Goal: Navigation & Orientation: Find specific page/section

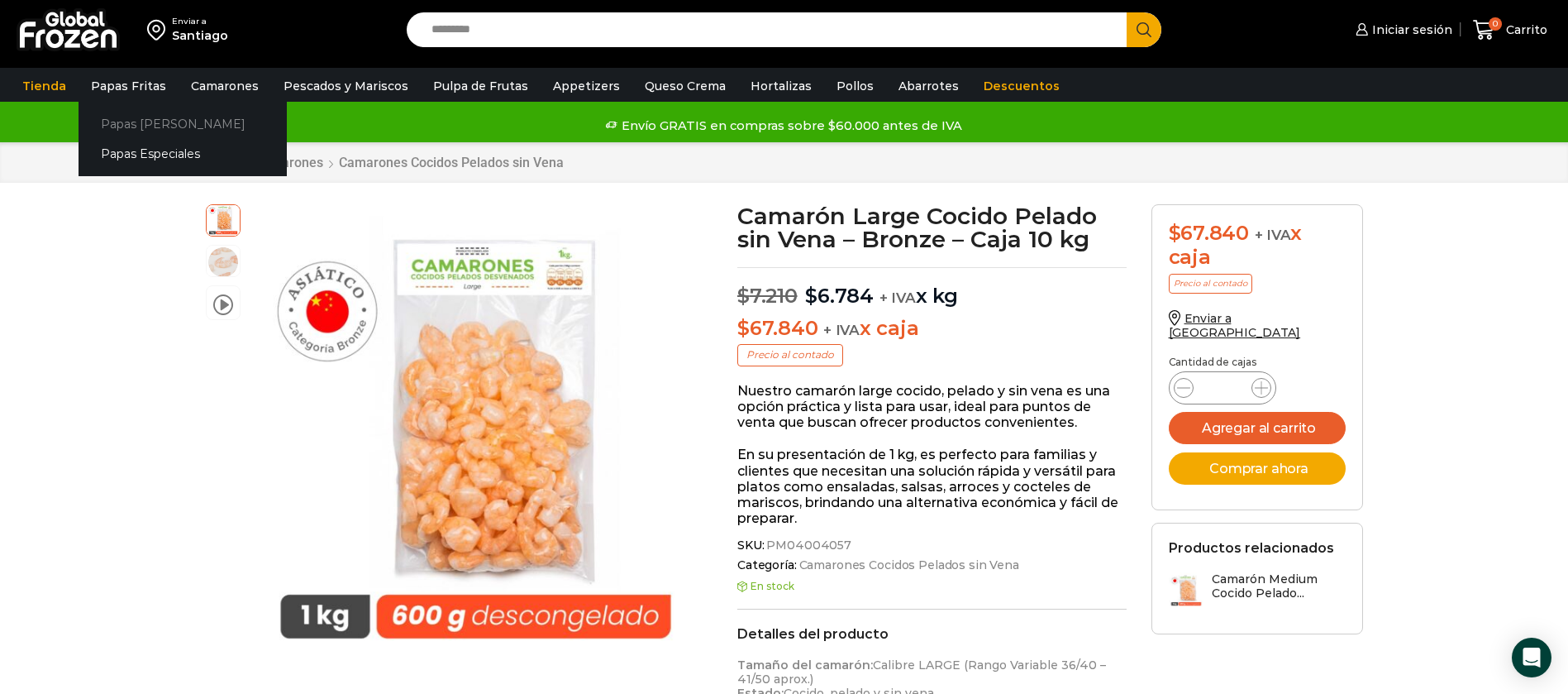
click at [128, 129] on link "Papas [PERSON_NAME]" at bounding box center [182, 123] width 208 height 30
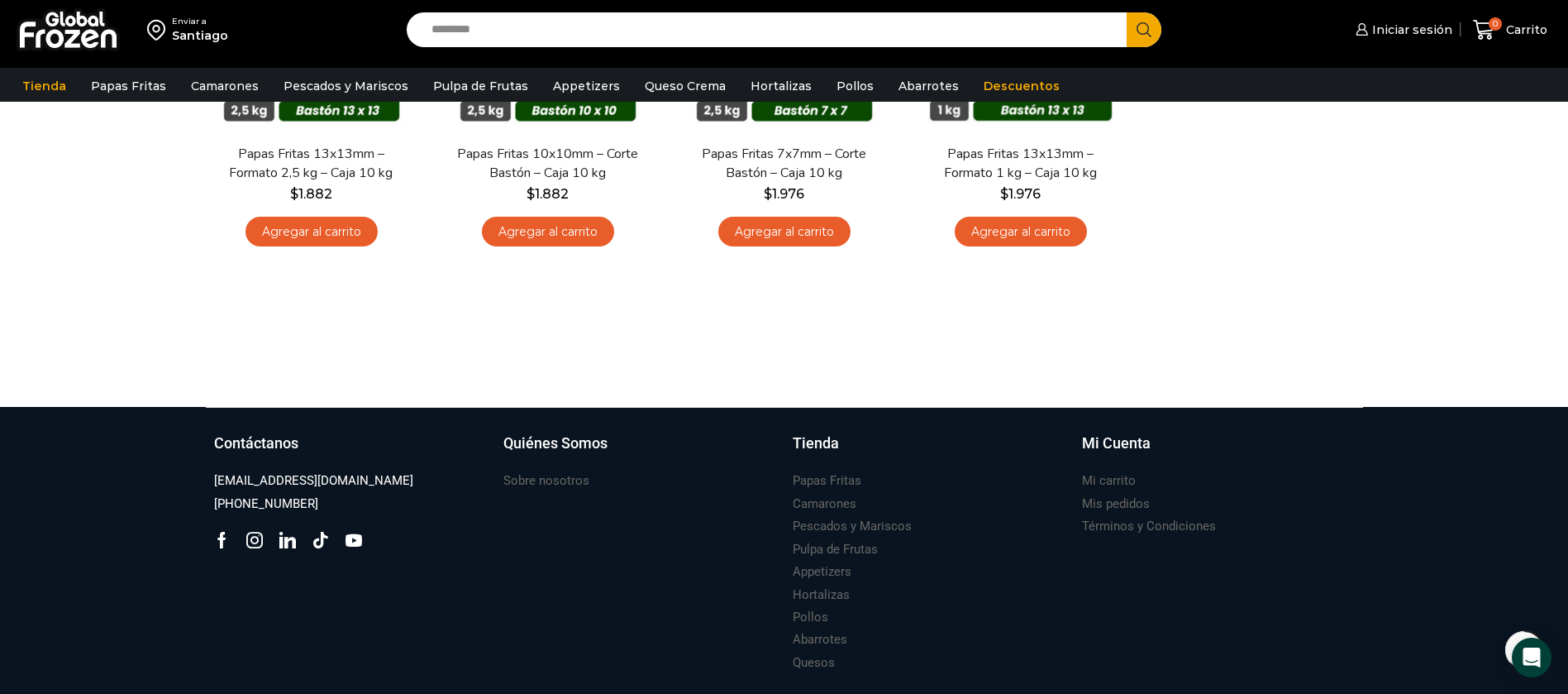
scroll to position [372, 0]
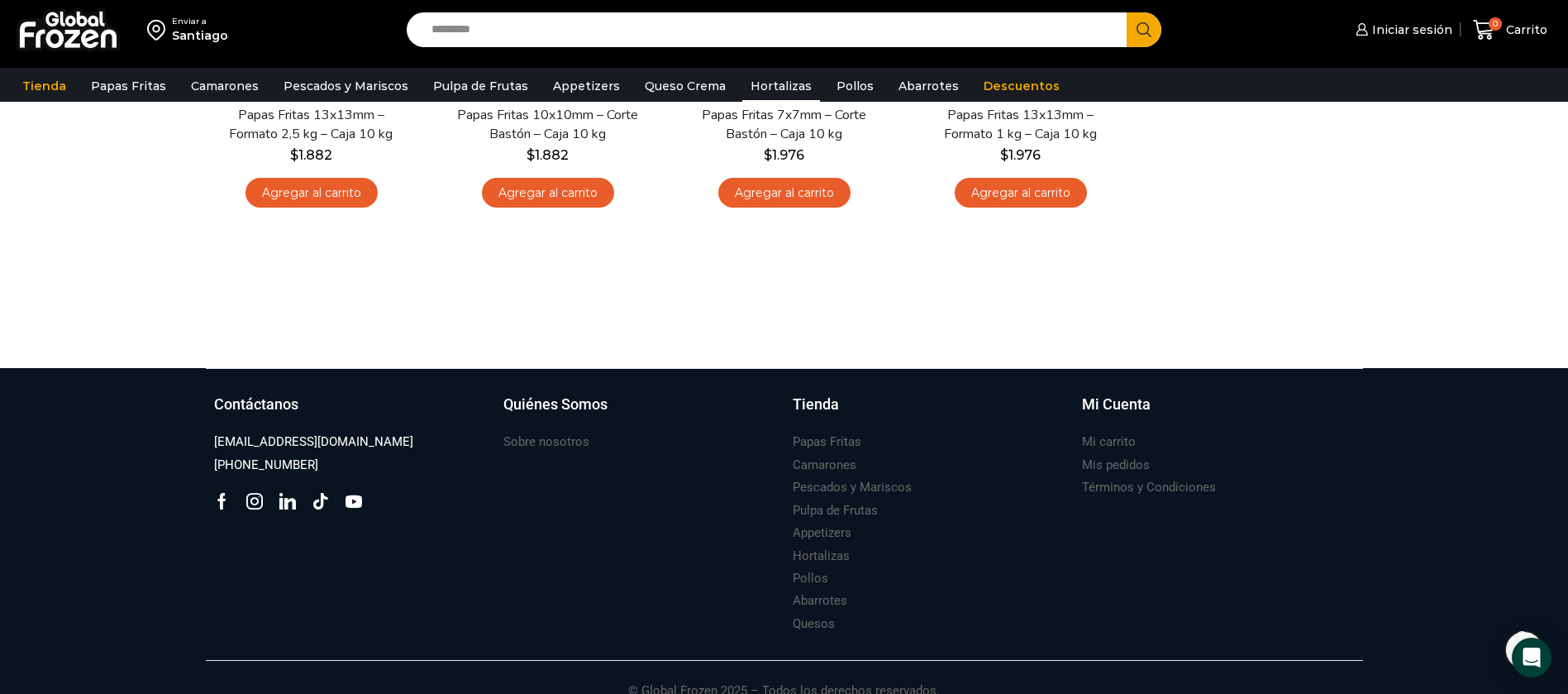
click at [767, 80] on link "Hortalizas" at bounding box center [781, 85] width 78 height 31
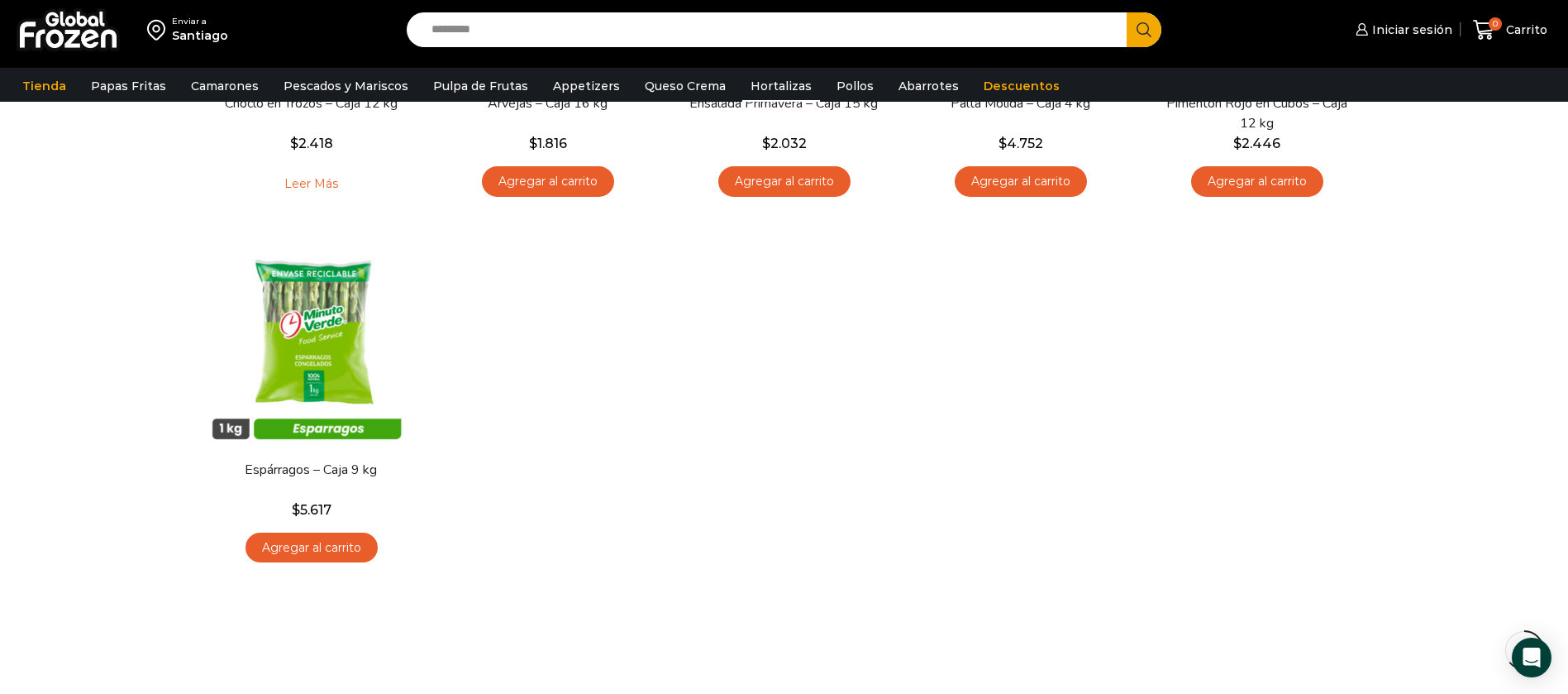
scroll to position [621, 0]
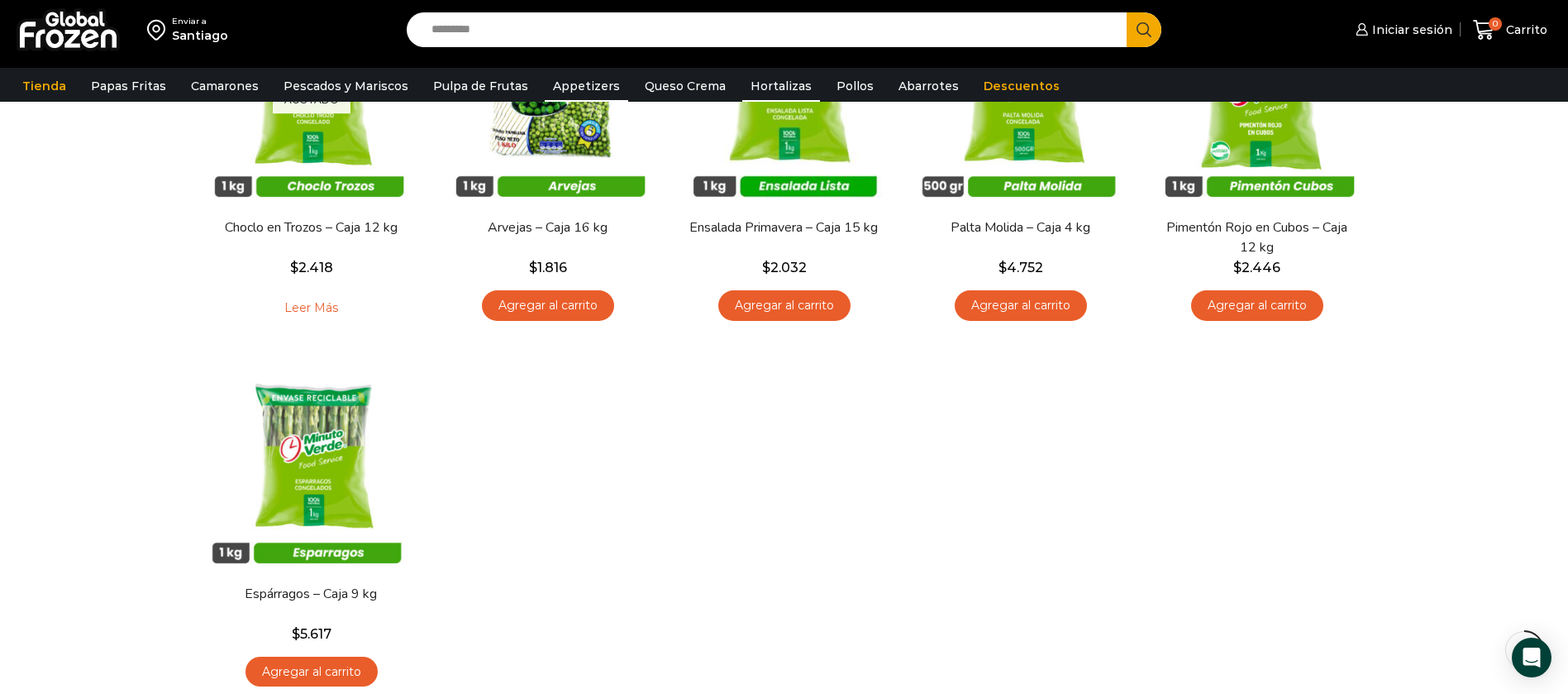
click at [564, 88] on link "Appetizers" at bounding box center [586, 85] width 84 height 31
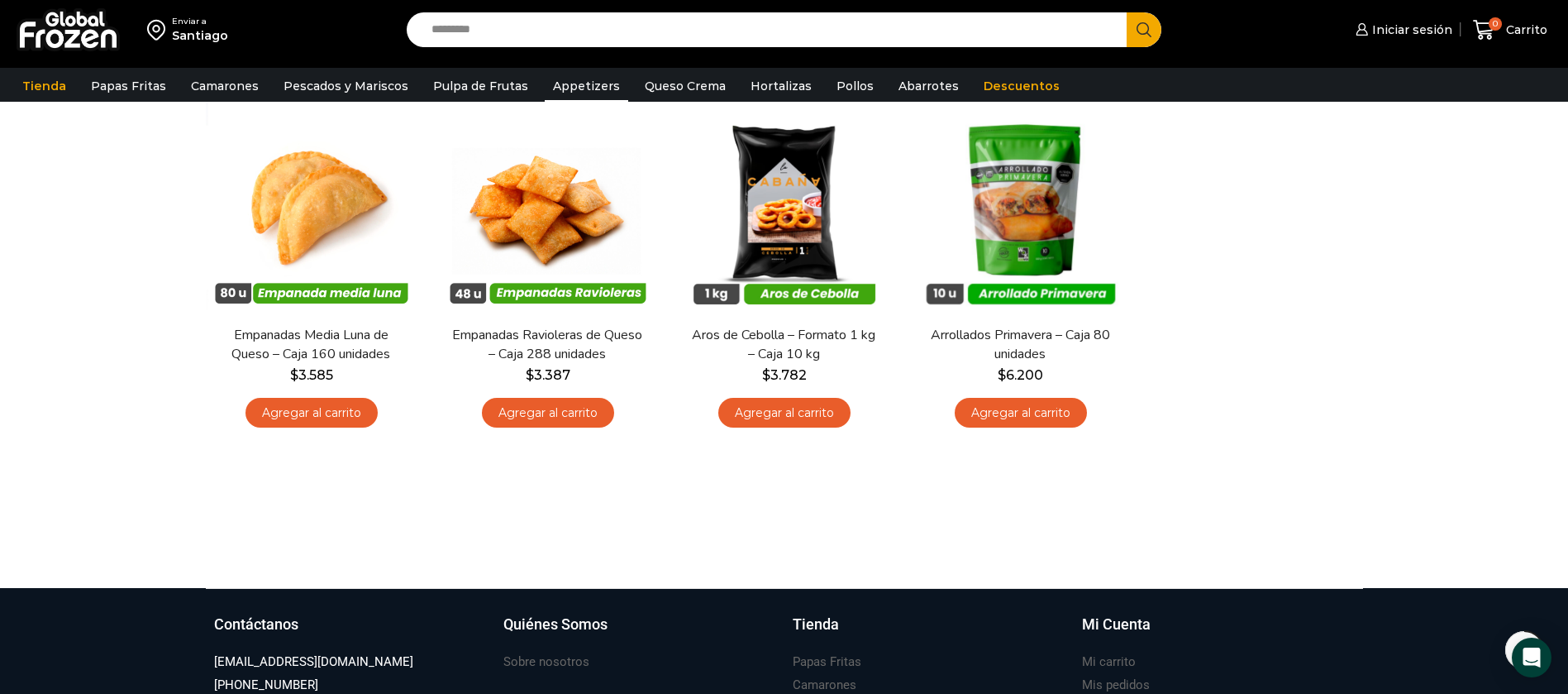
scroll to position [248, 0]
